Goal: Task Accomplishment & Management: Complete application form

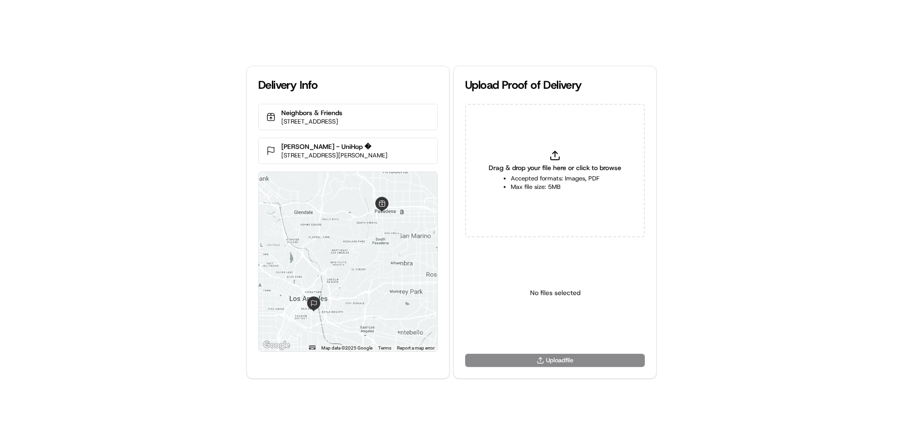
click at [504, 161] on div "Drag & drop your file here or click to browse Accepted formats: Images, PDF Max…" at bounding box center [555, 171] width 180 height 134
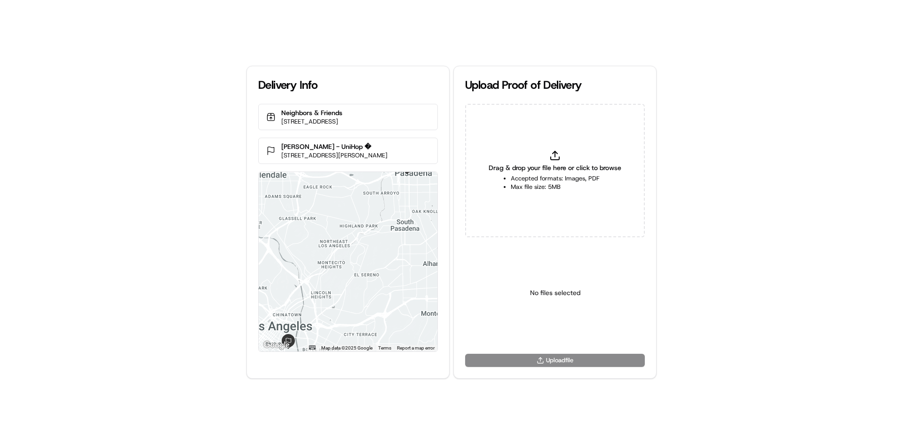
type input "C:\fakepath\HandedToCustomer (1).png"
click at [561, 337] on body "Delivery Info Neighbors & Friends 88 Union St, Pasadena, CA 91103, USA Amanda G…" at bounding box center [451, 222] width 903 height 444
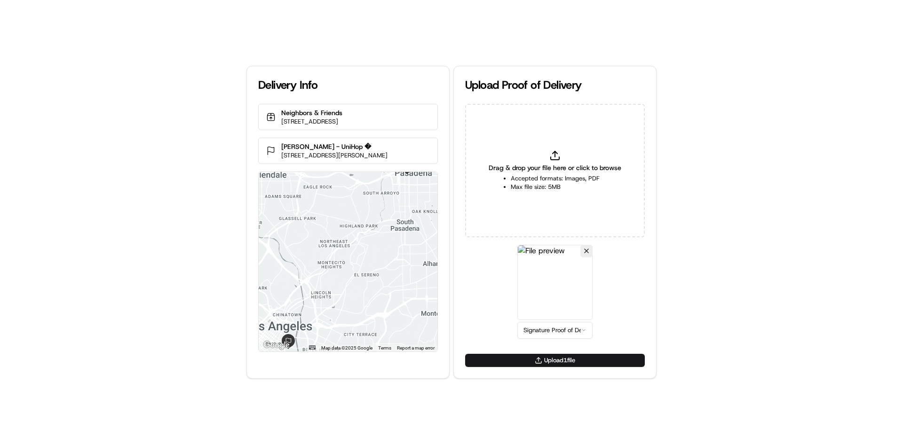
click at [561, 368] on div "Upload 1 file" at bounding box center [555, 366] width 202 height 24
click at [562, 366] on button "Upload 1 file" at bounding box center [555, 360] width 180 height 13
